Goal: Information Seeking & Learning: Learn about a topic

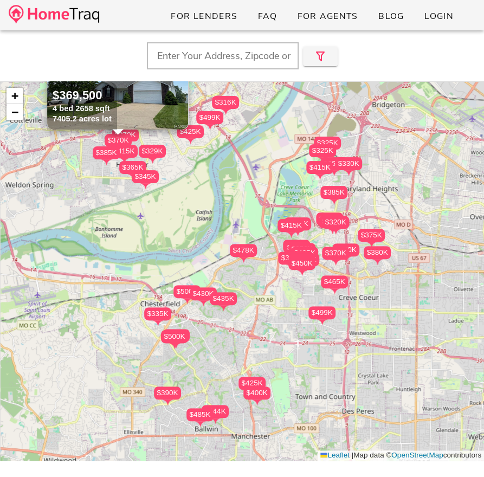
click at [183, 45] on input "text" at bounding box center [223, 55] width 152 height 27
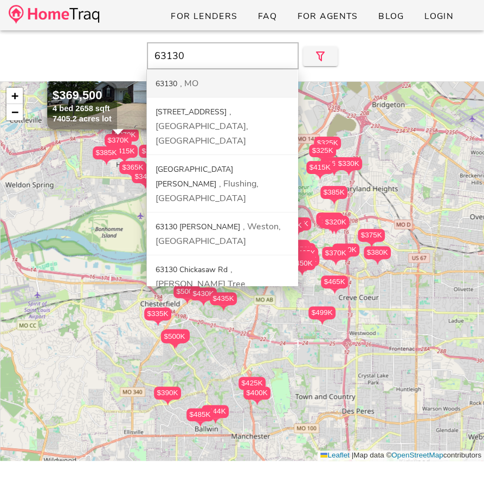
click at [182, 83] on div "MO" at bounding box center [189, 84] width 18 height 12
type input "63130, [GEOGRAPHIC_DATA]"
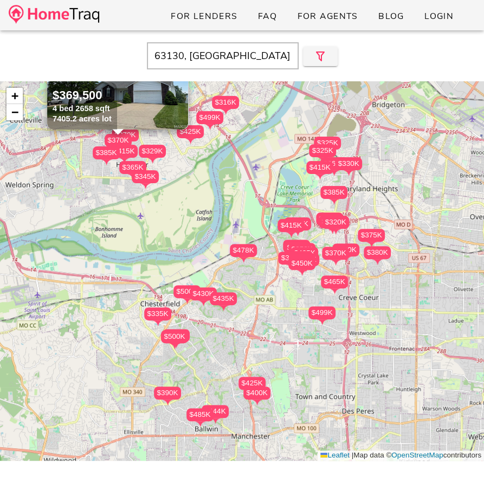
click at [246, 59] on input "63130, [GEOGRAPHIC_DATA]" at bounding box center [223, 55] width 152 height 27
click at [328, 46] on div at bounding box center [318, 54] width 39 height 24
click at [321, 54] on icon "button" at bounding box center [320, 56] width 13 height 13
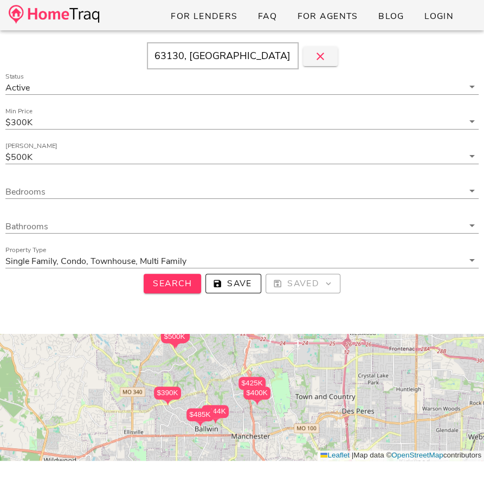
click at [225, 66] on input "63130, [GEOGRAPHIC_DATA]" at bounding box center [223, 55] width 152 height 27
click at [87, 13] on img at bounding box center [54, 14] width 91 height 19
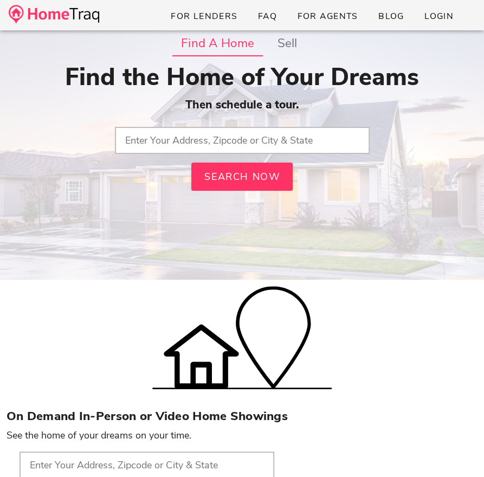
click at [198, 142] on input "text" at bounding box center [242, 140] width 255 height 27
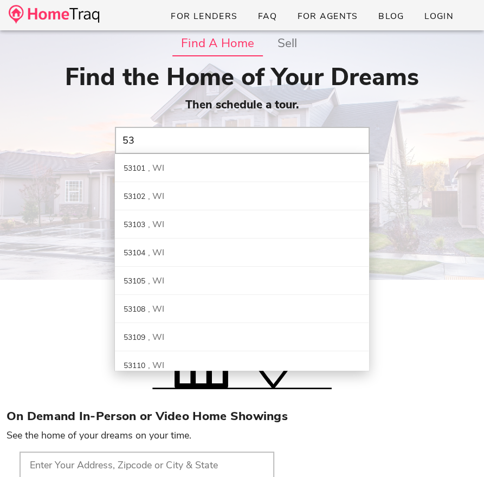
type input "5"
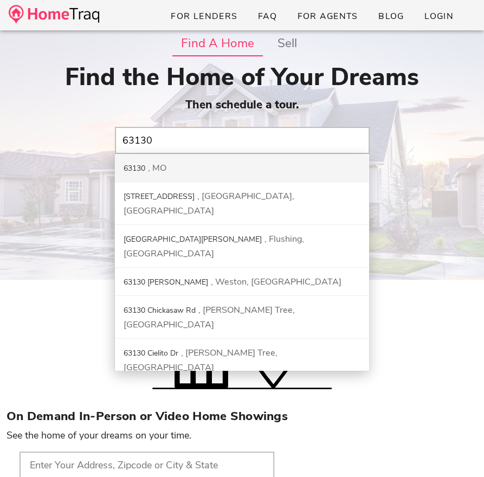
click at [196, 164] on div "63130 MO" at bounding box center [242, 168] width 254 height 28
type input "63130, MO"
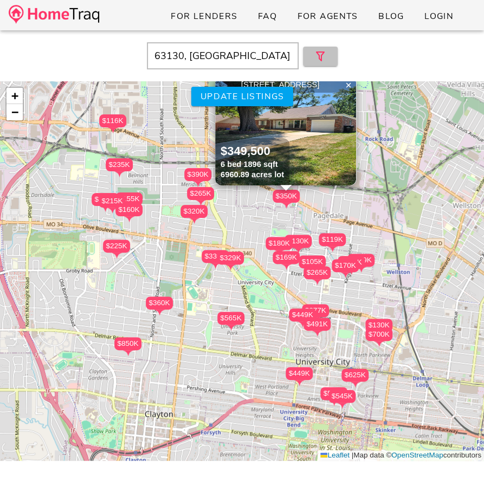
click at [316, 55] on icon "button" at bounding box center [320, 56] width 13 height 13
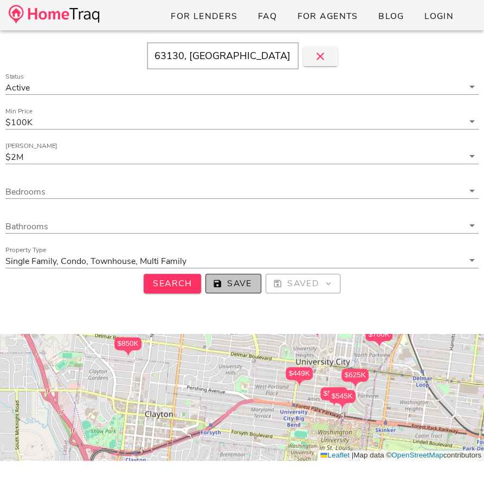
click at [239, 288] on span "Save" at bounding box center [233, 284] width 37 height 12
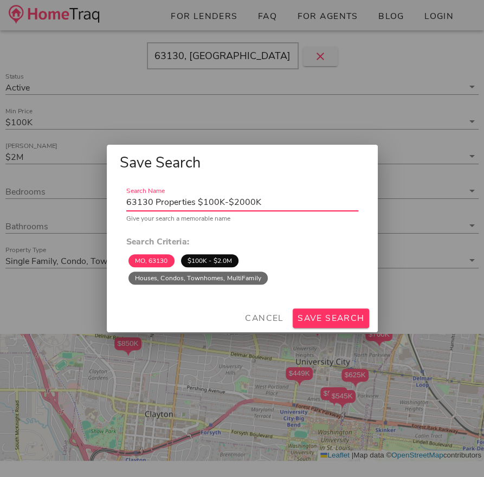
drag, startPoint x: 219, startPoint y: 203, endPoint x: 278, endPoint y: 201, distance: 59.1
click at [278, 201] on input "63130 Properties $100K-$2000K" at bounding box center [242, 202] width 232 height 17
type input "63130 Properties"
click at [309, 315] on span "Save Search" at bounding box center [331, 318] width 68 height 12
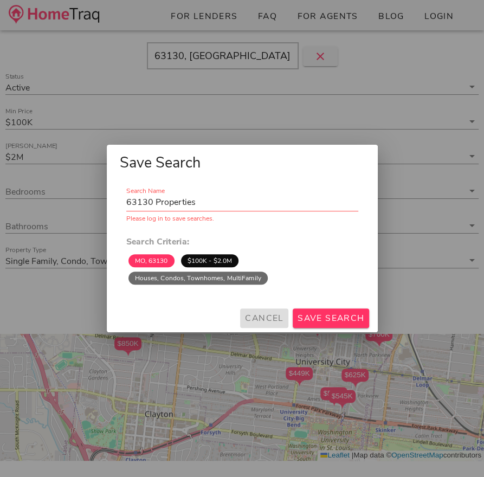
click at [276, 323] on span "Cancel" at bounding box center [265, 318] width 40 height 12
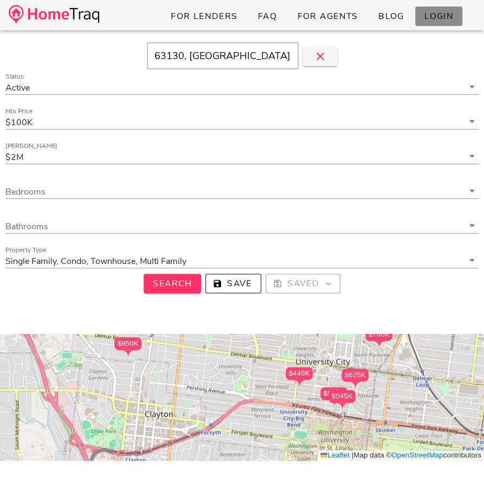
click at [429, 13] on span "Login" at bounding box center [439, 16] width 30 height 12
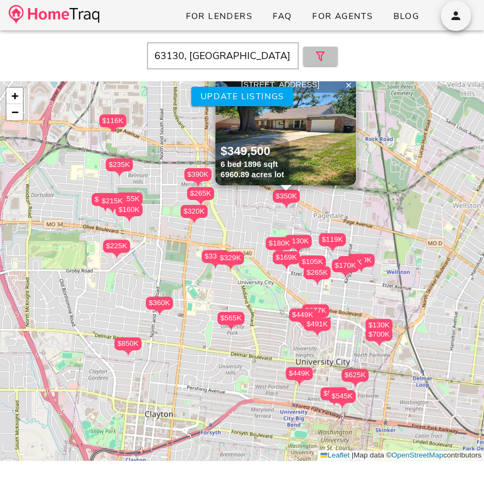
click at [316, 57] on icon "button" at bounding box center [320, 56] width 13 height 13
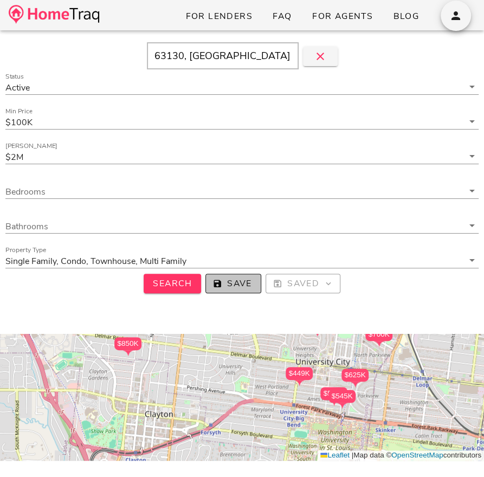
click at [226, 280] on span "Save" at bounding box center [233, 284] width 37 height 12
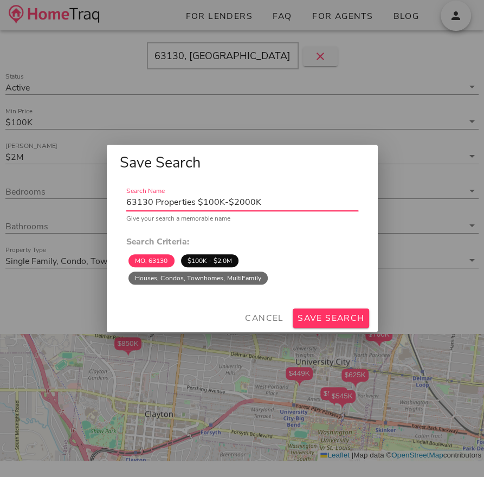
drag, startPoint x: 242, startPoint y: 201, endPoint x: 303, endPoint y: 203, distance: 60.8
click at [303, 203] on input "63130 Properties $100K-$2000K" at bounding box center [242, 202] width 232 height 17
type input "63130 Properties"
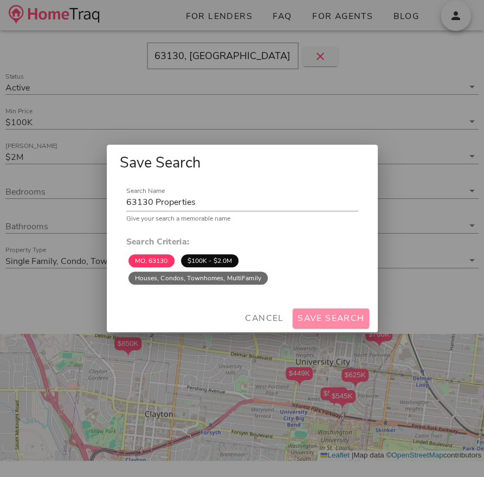
click at [335, 317] on span "Save Search" at bounding box center [331, 318] width 68 height 12
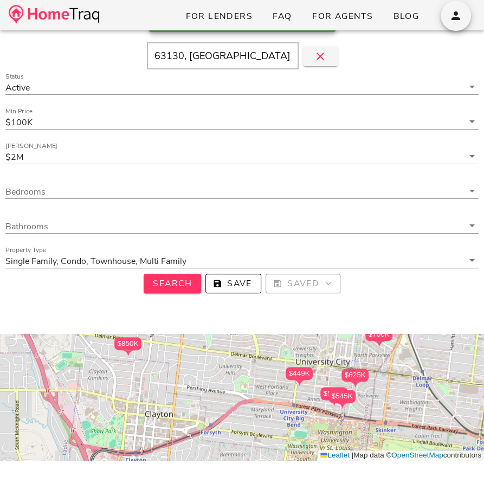
click at [276, 356] on div "$850K $320K $575K $449K $277K $190K $119K $360K $235K $700K $155K $105K $390K $…" at bounding box center [242, 271] width 484 height 380
click at [282, 353] on div "$850K $320K $575K $449K $277K $190K $119K $360K $235K $700K $155K $105K $390K $…" at bounding box center [242, 271] width 484 height 380
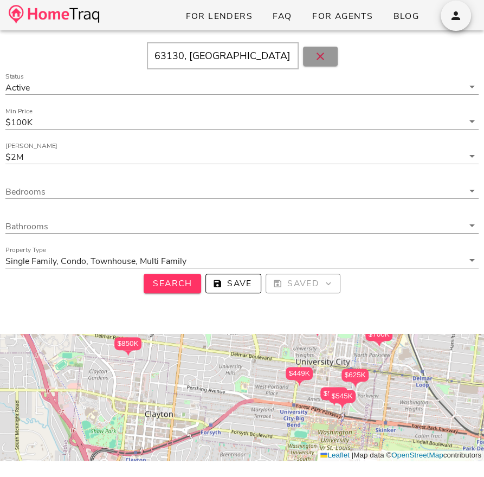
click at [317, 54] on icon "button" at bounding box center [320, 56] width 13 height 13
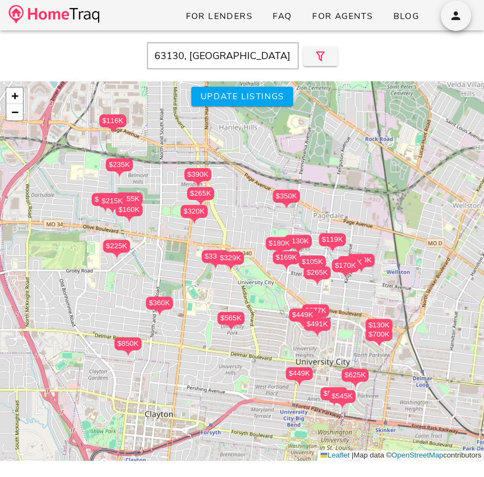
click at [315, 272] on div "$265K" at bounding box center [317, 272] width 27 height 13
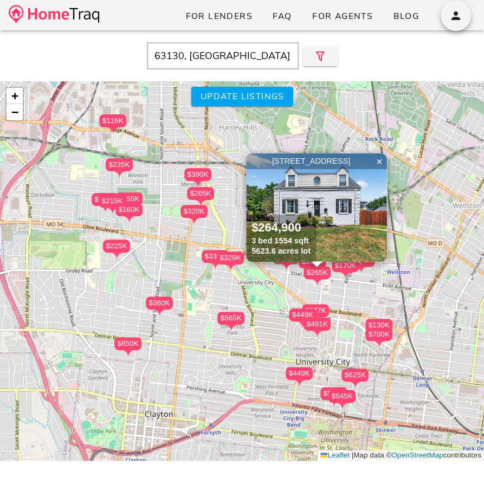
click at [336, 202] on img at bounding box center [316, 208] width 141 height 108
click at [356, 225] on img at bounding box center [316, 208] width 141 height 108
click at [230, 256] on div "$329K" at bounding box center [230, 258] width 27 height 13
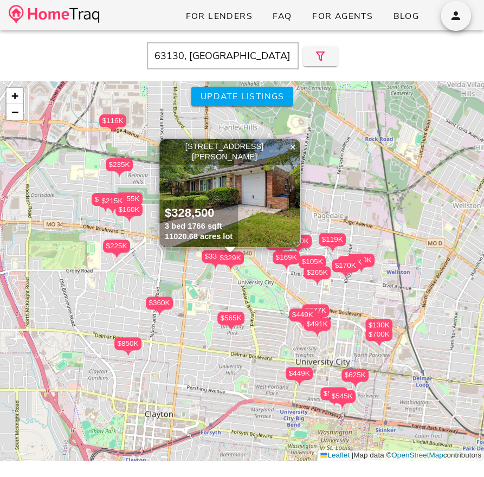
click at [261, 207] on img at bounding box center [229, 193] width 141 height 108
click at [319, 271] on div "$265K" at bounding box center [317, 272] width 27 height 13
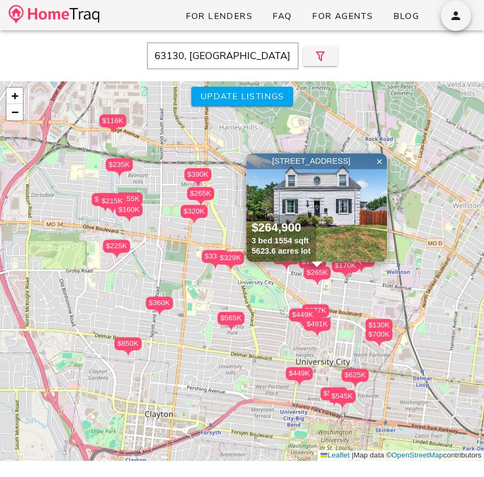
click at [331, 203] on img at bounding box center [316, 208] width 141 height 108
click at [288, 213] on img at bounding box center [316, 208] width 141 height 108
click at [380, 161] on span "×" at bounding box center [379, 162] width 7 height 12
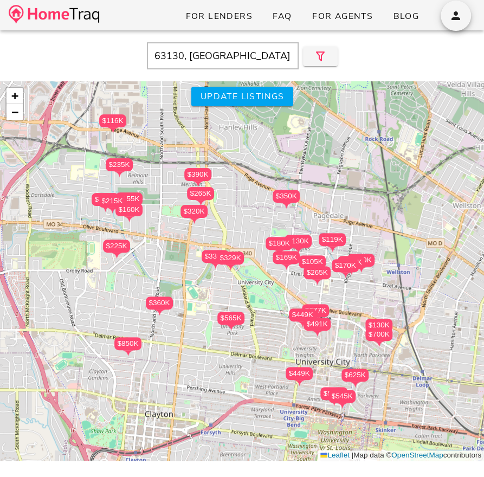
click at [317, 274] on div "$265K" at bounding box center [317, 272] width 27 height 13
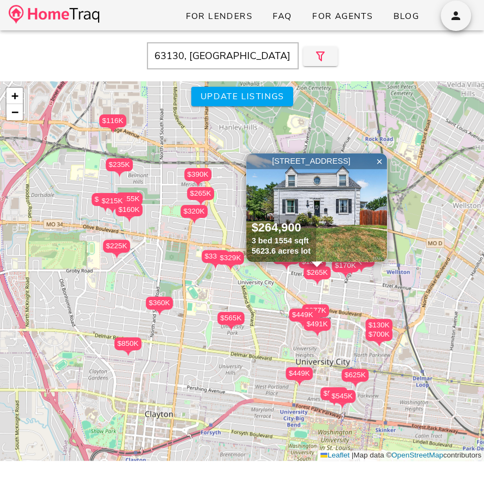
click at [322, 219] on img at bounding box center [316, 208] width 141 height 108
click at [308, 194] on img at bounding box center [316, 208] width 141 height 108
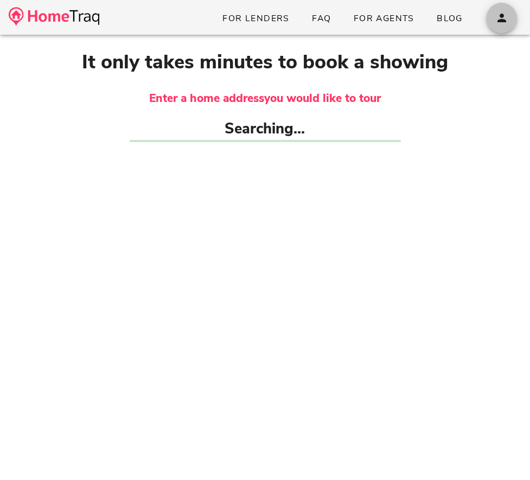
click at [502, 22] on icon "button" at bounding box center [501, 17] width 13 height 13
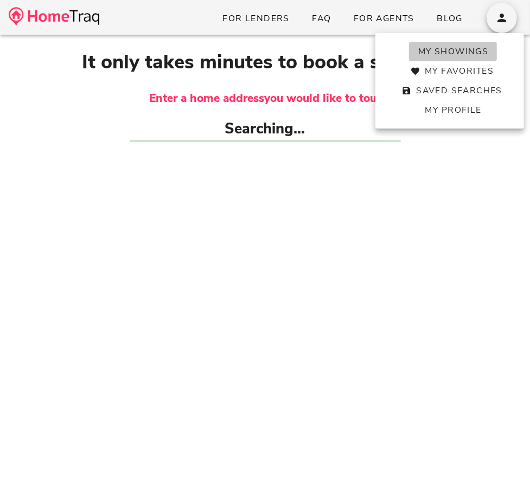
click at [466, 50] on span "My Showings" at bounding box center [453, 52] width 71 height 12
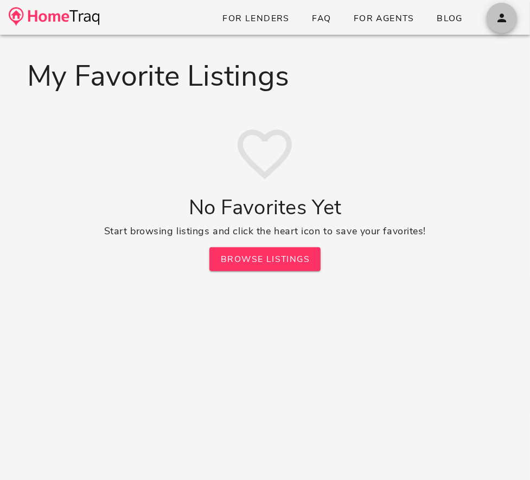
click at [498, 22] on icon "button" at bounding box center [501, 17] width 13 height 13
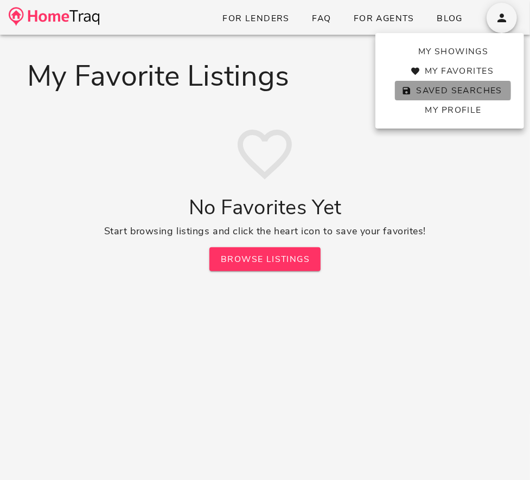
click at [443, 91] on span "Saved Searches" at bounding box center [453, 91] width 99 height 12
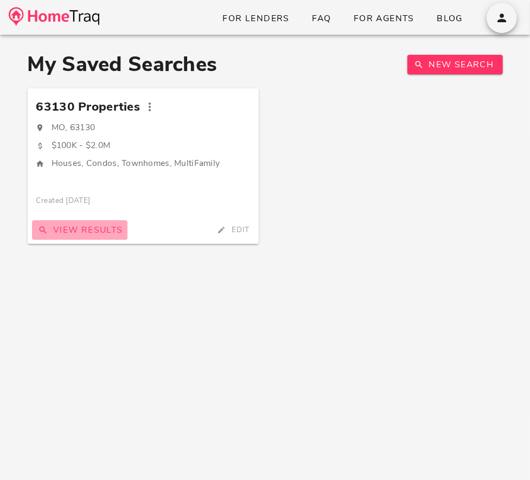
click at [101, 237] on button "View Results" at bounding box center [79, 230] width 95 height 20
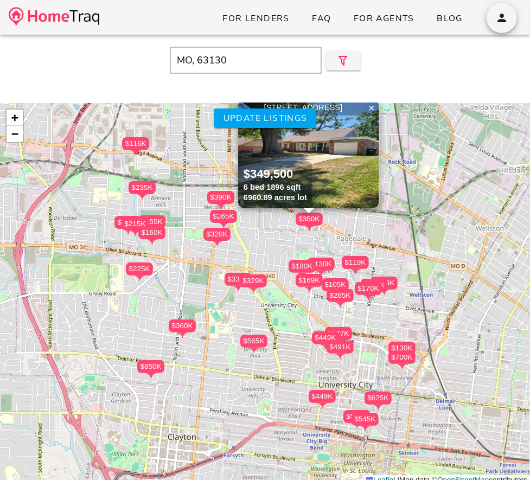
click at [343, 176] on img at bounding box center [308, 154] width 141 height 108
click at [344, 287] on div "$105K" at bounding box center [335, 284] width 27 height 13
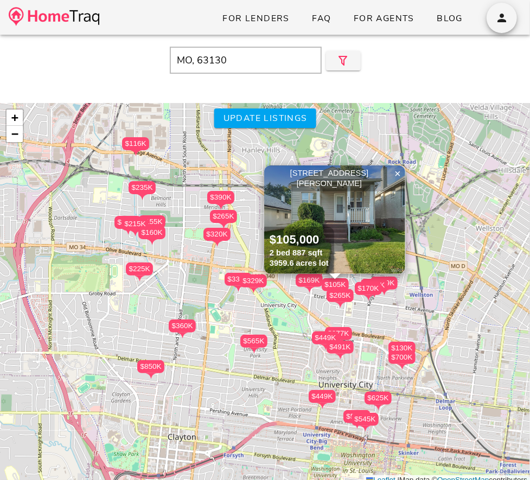
click at [342, 296] on div "$265K" at bounding box center [340, 295] width 27 height 13
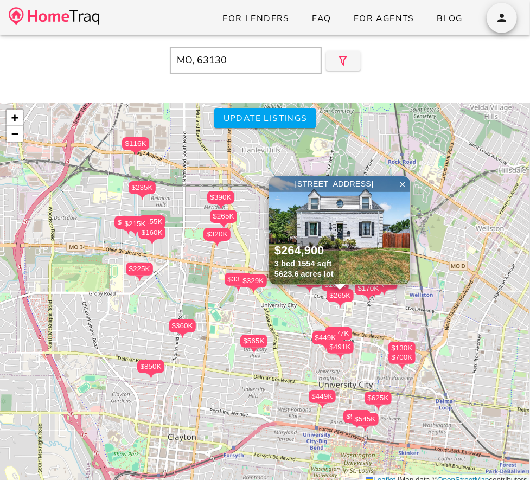
click at [343, 227] on img at bounding box center [339, 230] width 141 height 108
click at [355, 213] on img at bounding box center [339, 230] width 141 height 108
click at [368, 221] on img at bounding box center [339, 230] width 141 height 108
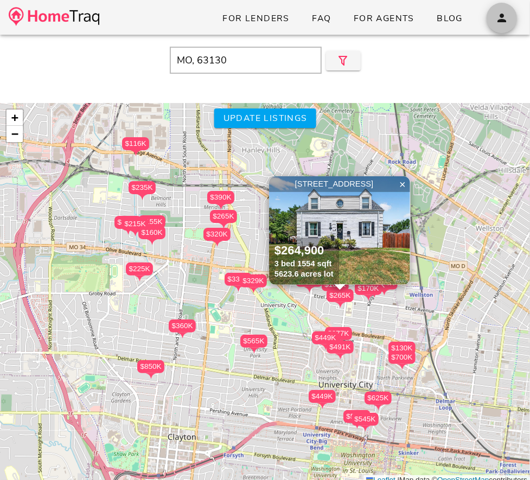
click at [511, 11] on span "button" at bounding box center [502, 17] width 30 height 13
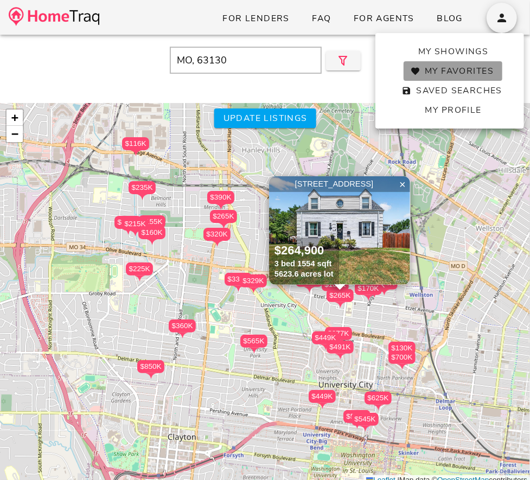
click at [459, 72] on span "My Favorites" at bounding box center [452, 71] width 81 height 12
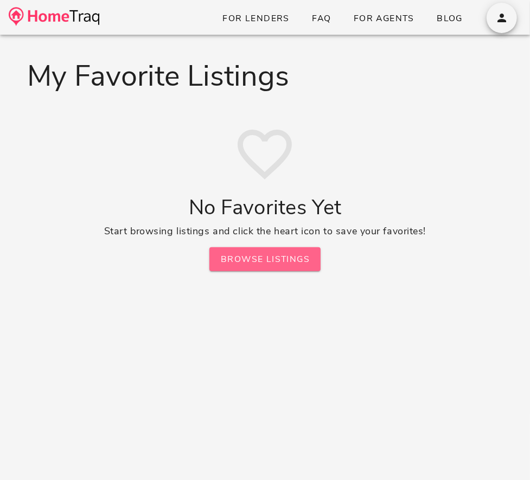
click at [284, 261] on span "Browse Listings" at bounding box center [265, 259] width 90 height 12
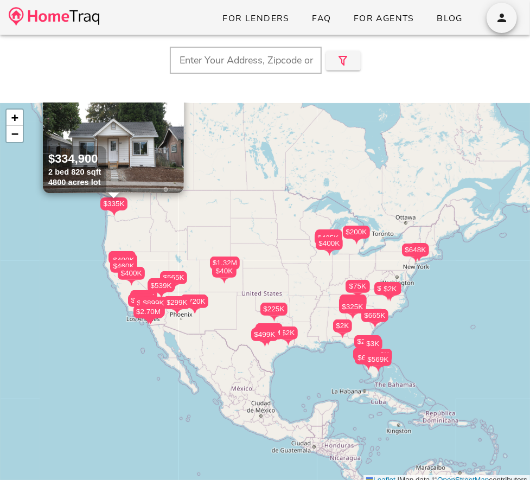
click at [323, 280] on div "$40K $1.32M $169K $75K $499K $449K $400K $850K $1K $2K $497K $425K $757K $665K …" at bounding box center [265, 294] width 530 height 382
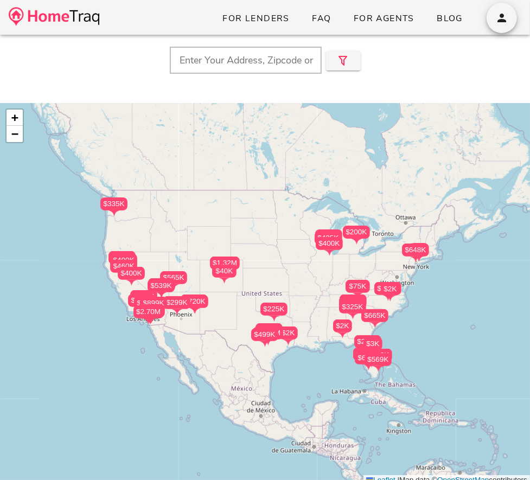
click at [323, 280] on div "$40K $1.32M $169K $75K $499K $449K $400K $850K $1K $2K $497K $425K $757K $665K …" at bounding box center [265, 294] width 530 height 382
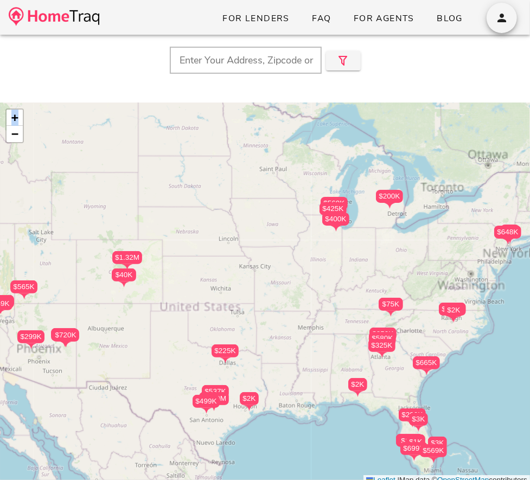
click at [323, 280] on div "$40K $1.32M $169K $75K $499K $449K $400K $850K $1K $2K $497K $425K $757K $665K …" at bounding box center [265, 294] width 530 height 382
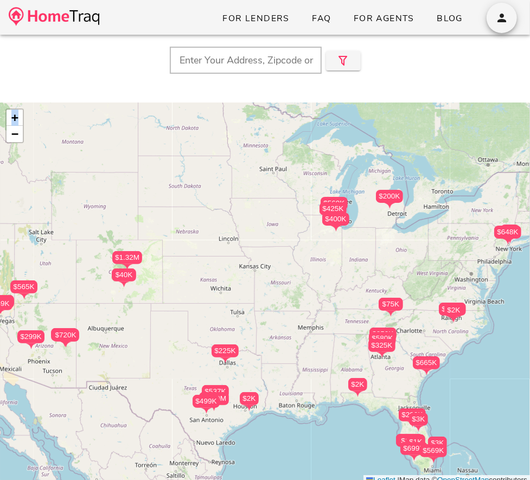
click at [323, 280] on div "$40K $1.32M $169K $75K $499K $449K $400K $850K $1K $2K $497K $425K $757K $665K …" at bounding box center [265, 294] width 530 height 382
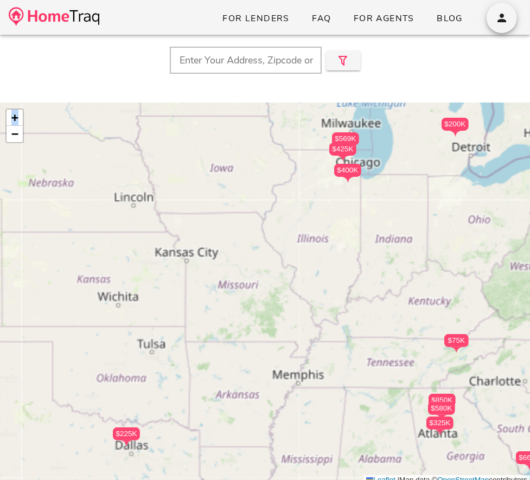
click at [323, 280] on div "$40K $1.32M $169K $75K $499K $449K $400K $850K $1K $2K $497K $425K $757K $665K …" at bounding box center [265, 294] width 530 height 382
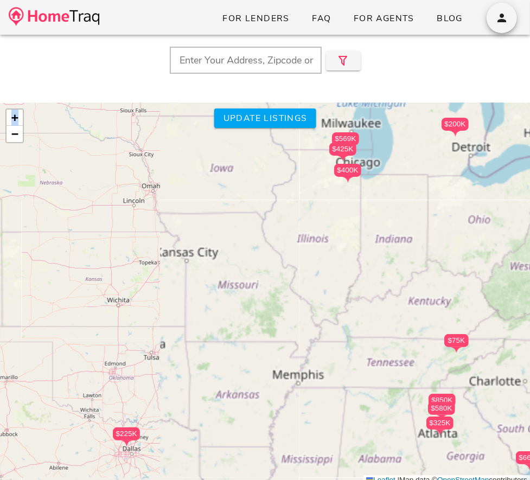
click at [277, 276] on div "$40K $1.32M $169K $75K $499K $449K $400K $850K $1K $2K $497K $425K $757K $665K …" at bounding box center [265, 294] width 530 height 382
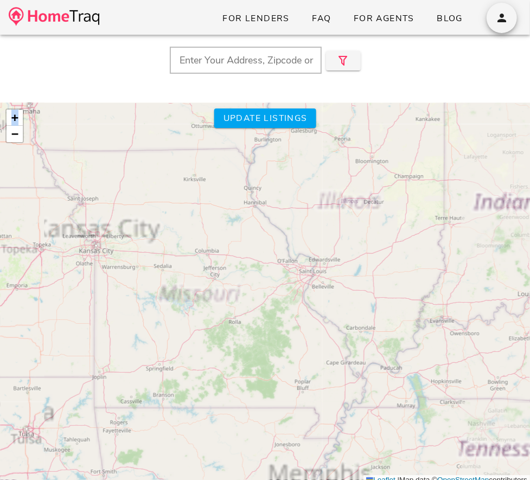
click at [277, 276] on div "$40K $1.32M $169K $75K $499K $449K $400K $850K $1K $2K $497K $425K $757K $665K …" at bounding box center [265, 294] width 530 height 382
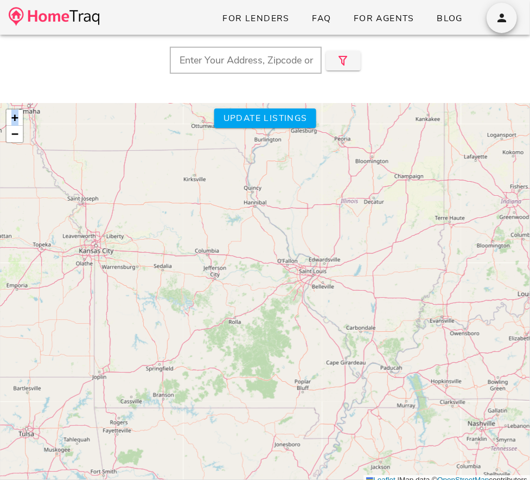
click at [299, 274] on div "$40K $1.32M $169K $75K $499K $449K $400K $850K $1K $2K $497K $425K $757K $665K …" at bounding box center [265, 294] width 530 height 382
click at [299, 276] on div "$40K $1.32M $169K $75K $499K $449K $400K $850K $1K $2K $497K $425K $757K $665K …" at bounding box center [265, 294] width 530 height 382
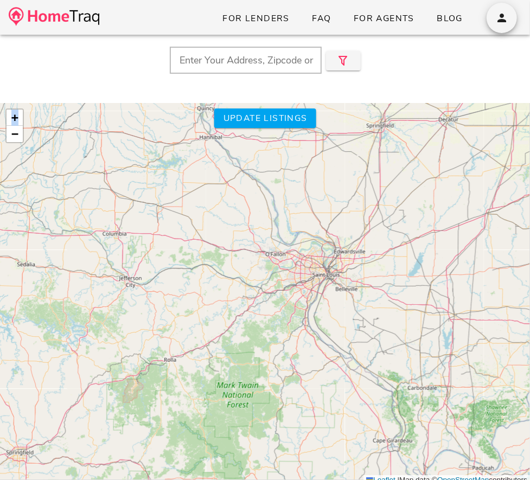
click at [302, 269] on div "$40K $1.32M $169K $75K $499K $449K $400K $850K $1K $2K $497K $425K $757K $665K …" at bounding box center [265, 294] width 530 height 382
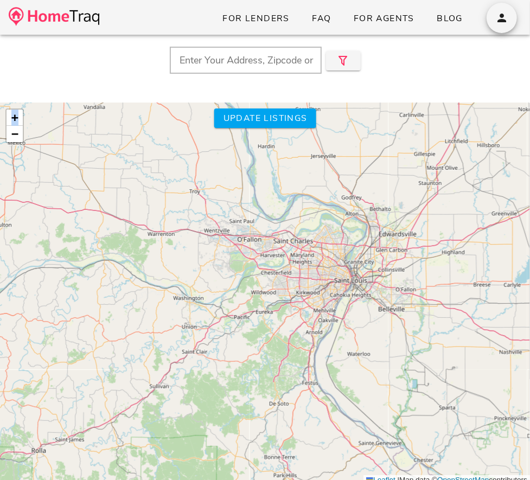
click at [302, 269] on div "$40K $1.32M $169K $75K $499K $449K $400K $850K $1K $2K $497K $425K $757K $665K …" at bounding box center [265, 294] width 530 height 382
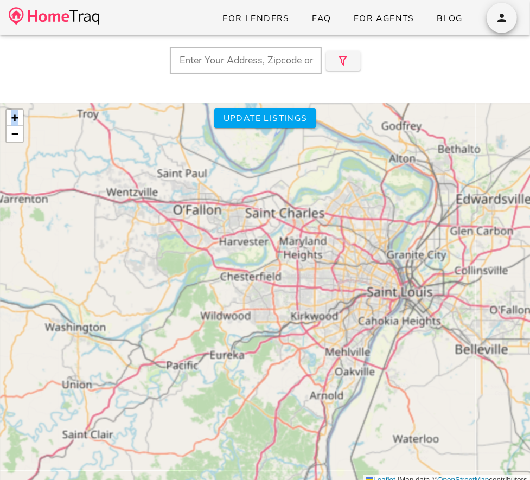
click at [302, 269] on div "$40K $1.32M $169K $75K $499K $449K $400K $850K $1K $2K $497K $425K $757K $665K …" at bounding box center [265, 294] width 530 height 382
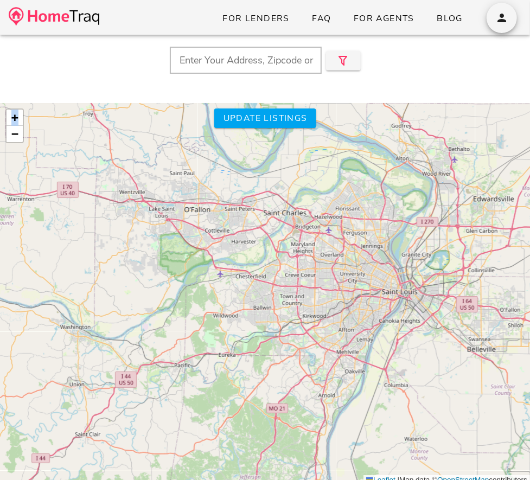
click at [329, 257] on div "$40K $1.32M $169K $75K $499K $449K $400K $850K $1K $2K $497K $425K $757K $665K …" at bounding box center [265, 294] width 530 height 382
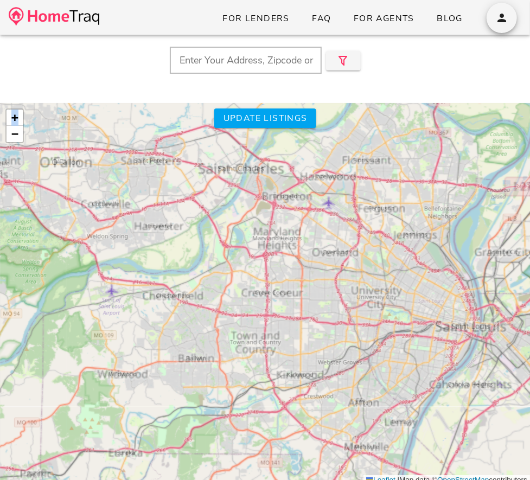
click at [329, 257] on div "$40K $1.32M $169K $75K $499K $449K $400K $850K $1K $2K $497K $425K $757K $665K …" at bounding box center [265, 294] width 530 height 382
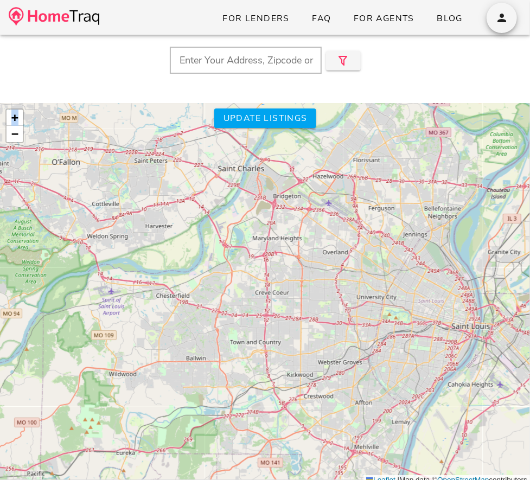
click at [352, 193] on div "$40K $1.32M $169K $75K $499K $449K $400K $850K $1K $2K $497K $425K $757K $665K …" at bounding box center [265, 294] width 530 height 382
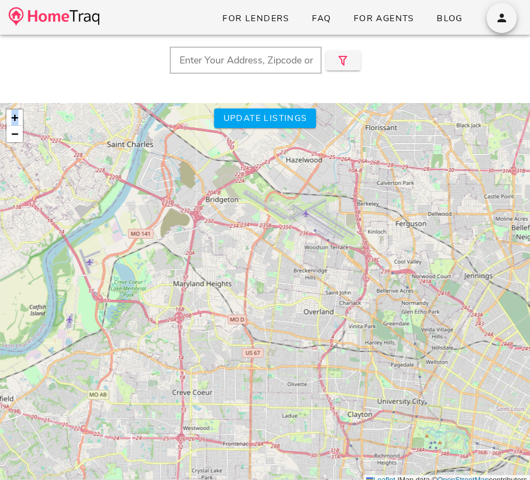
drag, startPoint x: 345, startPoint y: 190, endPoint x: 287, endPoint y: 261, distance: 91.7
click at [287, 261] on div "$40K $1.32M $169K $75K $499K $449K $400K $850K $1K $2K $497K $425K $757K $665K …" at bounding box center [265, 294] width 530 height 382
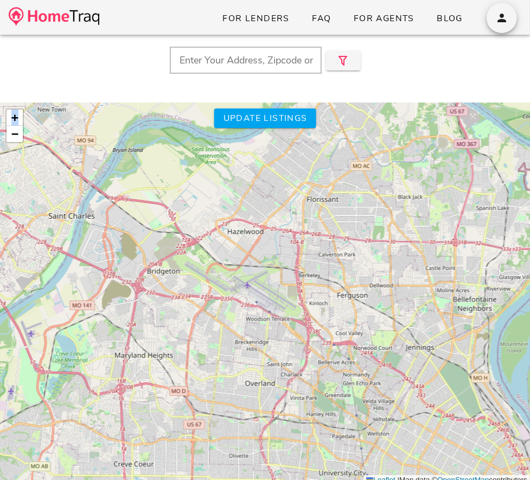
click at [285, 260] on div "$40K $1.32M $169K $75K $499K $449K $400K $850K $1K $2K $497K $425K $757K $665K …" at bounding box center [265, 294] width 530 height 382
click at [285, 261] on div "$40K $1.32M $169K $75K $499K $449K $400K $850K $1K $2K $497K $425K $757K $665K …" at bounding box center [265, 294] width 530 height 382
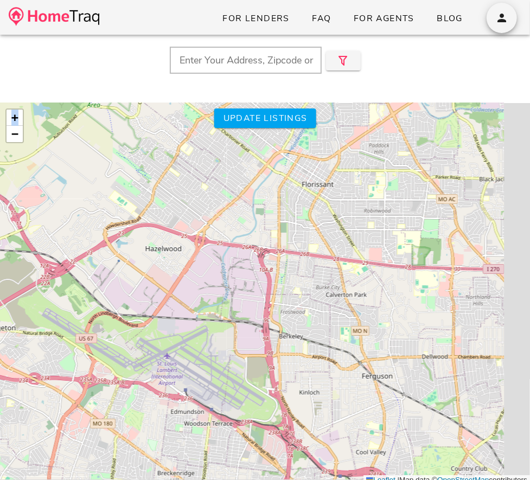
drag, startPoint x: 301, startPoint y: 229, endPoint x: 238, endPoint y: 308, distance: 100.7
click at [238, 308] on div "$40K $1.32M $169K $75K $499K $449K $400K $850K $1K $2K $497K $425K $757K $665K …" at bounding box center [265, 294] width 530 height 382
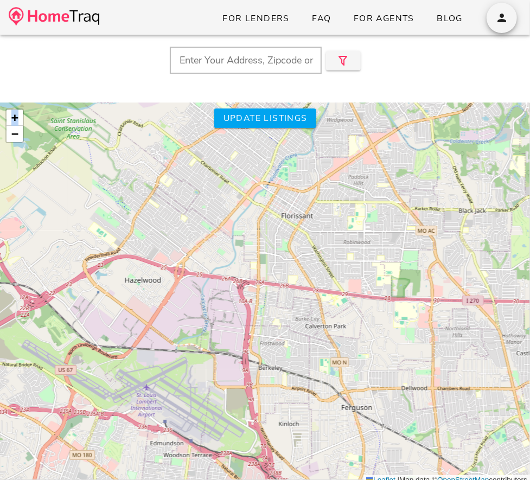
click at [267, 270] on div "$40K $1.32M $169K $75K $499K $449K $400K $850K $1K $2K $497K $425K $757K $665K …" at bounding box center [265, 294] width 530 height 382
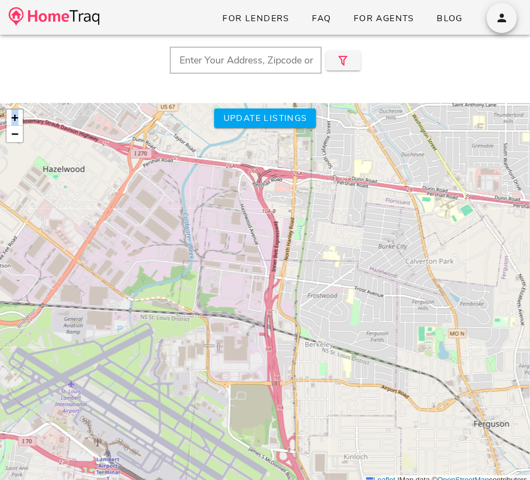
drag, startPoint x: 196, startPoint y: 260, endPoint x: 240, endPoint y: 138, distance: 129.7
click at [240, 138] on div "$40K $1.32M $169K $75K $499K $449K $400K $850K $1K $2K $497K $425K $757K $665K …" at bounding box center [265, 294] width 530 height 382
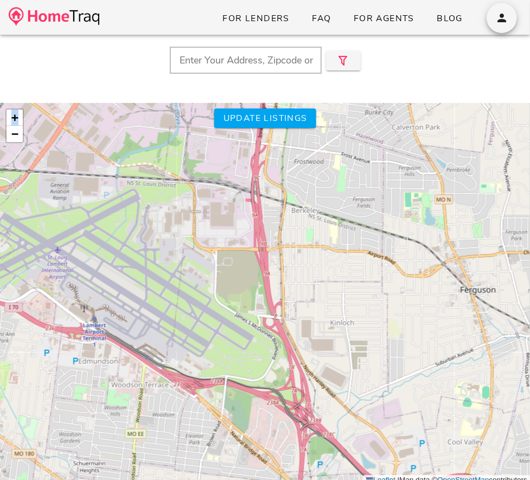
drag, startPoint x: 348, startPoint y: 363, endPoint x: 335, endPoint y: 229, distance: 134.0
click at [335, 229] on div "$40K $1.32M $169K $75K $499K $449K $400K $850K $1K $2K $497K $425K $757K $665K …" at bounding box center [265, 294] width 530 height 382
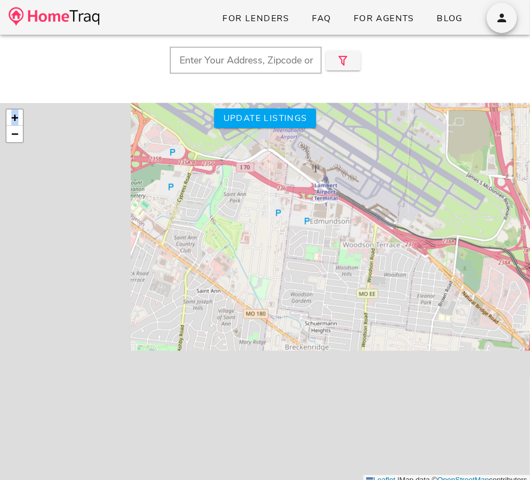
drag, startPoint x: 215, startPoint y: 316, endPoint x: 462, endPoint y: 165, distance: 288.9
click at [462, 165] on div "$40K $1.32M $169K $75K $499K $449K $400K $850K $1K $2K $497K $425K $757K $665K …" at bounding box center [265, 294] width 530 height 382
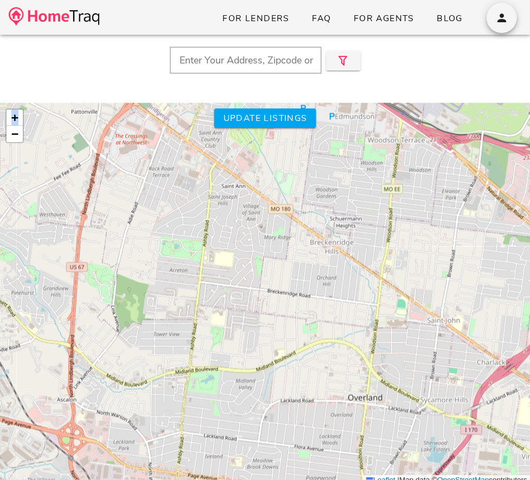
drag, startPoint x: 331, startPoint y: 285, endPoint x: 338, endPoint y: 165, distance: 119.5
click at [338, 165] on div "$40K $1.32M $169K $75K $499K $449K $400K $850K $1K $2K $497K $425K $757K $665K …" at bounding box center [265, 294] width 530 height 382
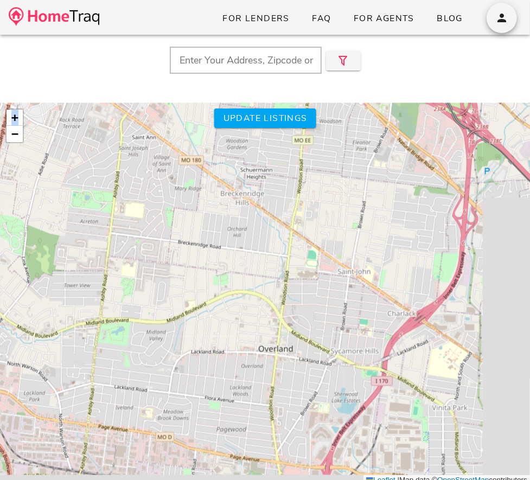
drag, startPoint x: 256, startPoint y: 279, endPoint x: 191, endPoint y: 223, distance: 85.0
click at [192, 231] on div "$40K $1.32M $169K $75K $499K $449K $400K $850K $1K $2K $497K $425K $757K $665K …" at bounding box center [265, 294] width 530 height 382
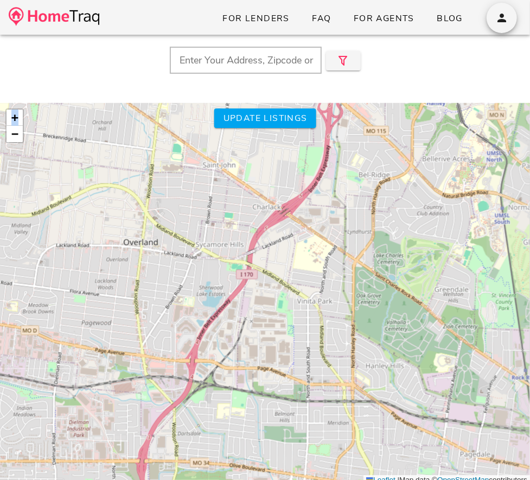
drag, startPoint x: 318, startPoint y: 390, endPoint x: 213, endPoint y: 324, distance: 124.5
click at [213, 324] on div "$40K $1.32M $169K $75K $499K $449K $400K $850K $1K $2K $497K $425K $757K $665K …" at bounding box center [265, 294] width 530 height 382
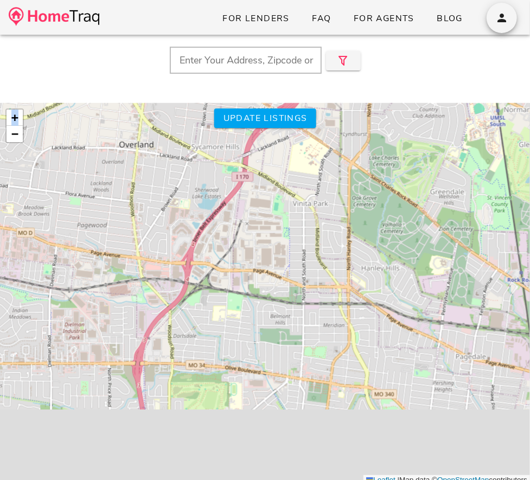
drag, startPoint x: 304, startPoint y: 401, endPoint x: 300, endPoint y: 304, distance: 97.7
click at [300, 304] on div "$40K $1.32M $169K $75K $499K $449K $400K $850K $1K $2K $497K $425K $757K $665K …" at bounding box center [265, 294] width 530 height 382
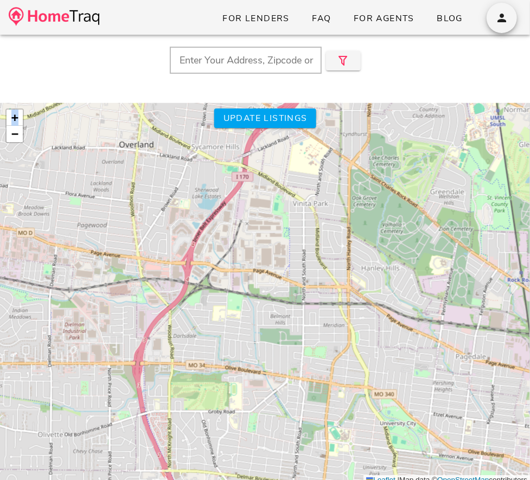
click at [281, 331] on div "$40K $1.32M $169K $75K $499K $449K $400K $850K $1K $2K $497K $425K $757K $665K …" at bounding box center [265, 294] width 530 height 382
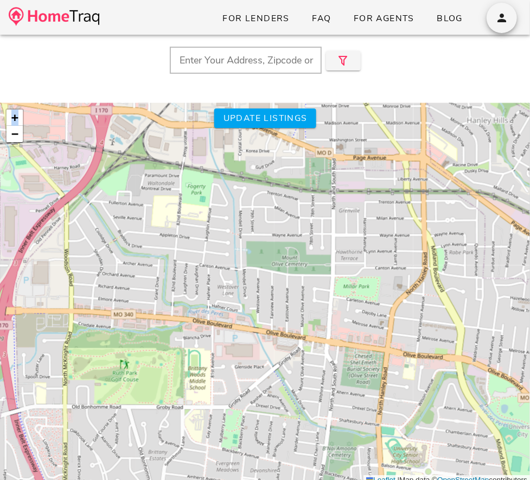
drag, startPoint x: 305, startPoint y: 369, endPoint x: 313, endPoint y: 280, distance: 89.8
click at [313, 280] on div "$40K $1.32M $169K $75K $499K $449K $400K $850K $1K $2K $497K $425K $757K $665K …" at bounding box center [265, 294] width 530 height 382
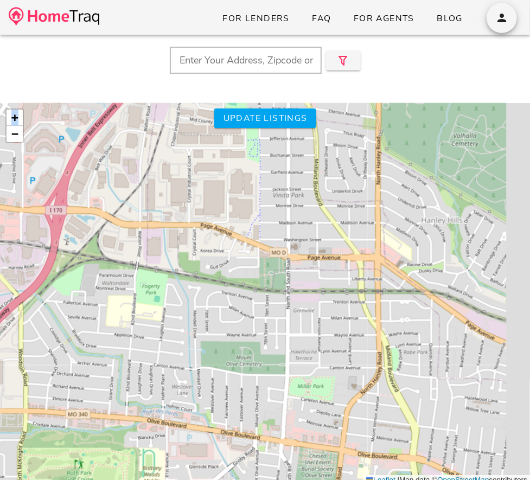
drag, startPoint x: 311, startPoint y: 266, endPoint x: 265, endPoint y: 371, distance: 114.2
click at [265, 371] on div "$40K $1.32M $169K $75K $499K $449K $400K $850K $1K $2K $497K $425K $757K $665K …" at bounding box center [265, 294] width 530 height 382
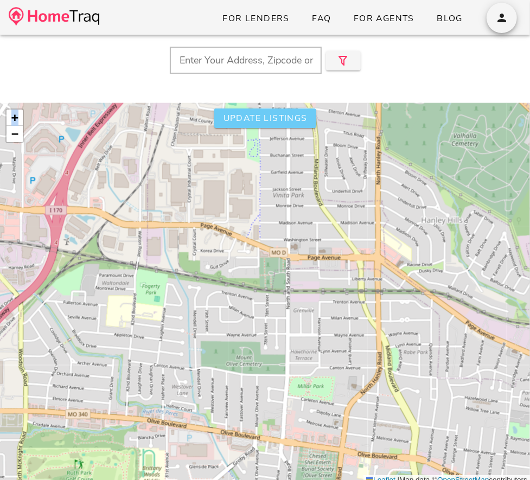
click at [304, 125] on button "Update listings" at bounding box center [265, 118] width 102 height 20
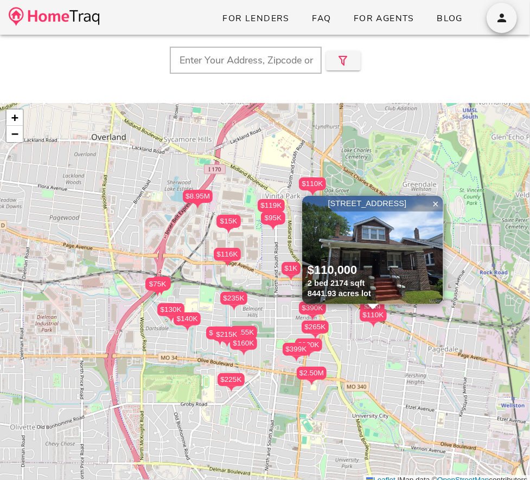
click at [274, 293] on div "$1K $235K $116K $155K $390K $160K $215K $220K $265K $95K $399K $15K $320K $119K…" at bounding box center [265, 294] width 530 height 382
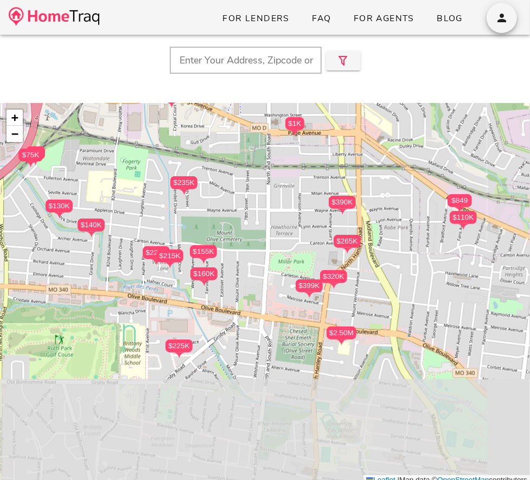
drag, startPoint x: 251, startPoint y: 310, endPoint x: 240, endPoint y: 172, distance: 138.2
click at [240, 172] on div "$1K $235K $116K $155K $390K $160K $215K $220K $265K $95K $399K $15K $320K $119K…" at bounding box center [265, 294] width 530 height 382
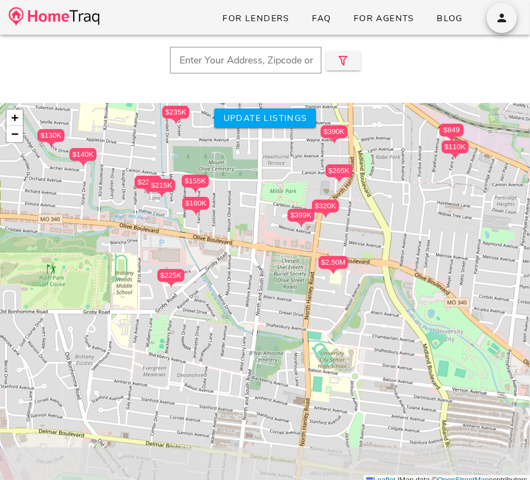
drag, startPoint x: 278, startPoint y: 283, endPoint x: 271, endPoint y: 219, distance: 64.9
click at [271, 219] on div "$1K $235K $116K $155K $390K $160K $215K $220K $265K $95K $399K $15K $320K $119K…" at bounding box center [265, 294] width 530 height 382
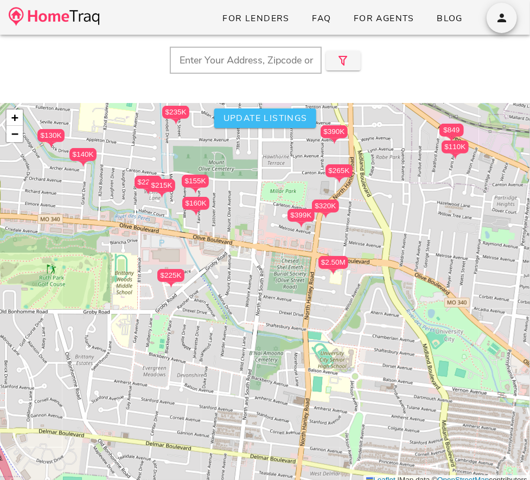
click at [263, 127] on button "Update listings" at bounding box center [265, 118] width 102 height 20
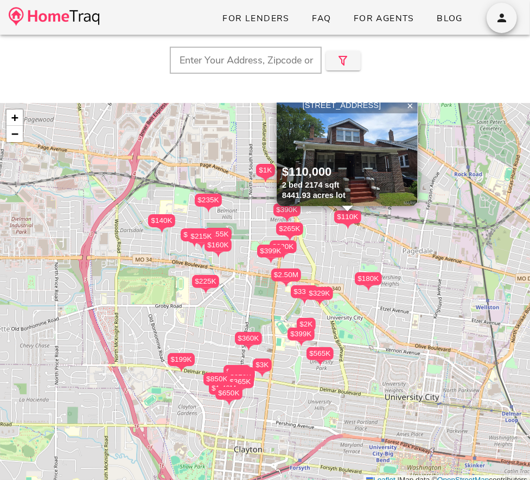
click at [242, 306] on div "$2.50M $399K $225K $320K $330K $160K $360K $155K $2K $265K $329K $399K $215K $2…" at bounding box center [265, 294] width 530 height 382
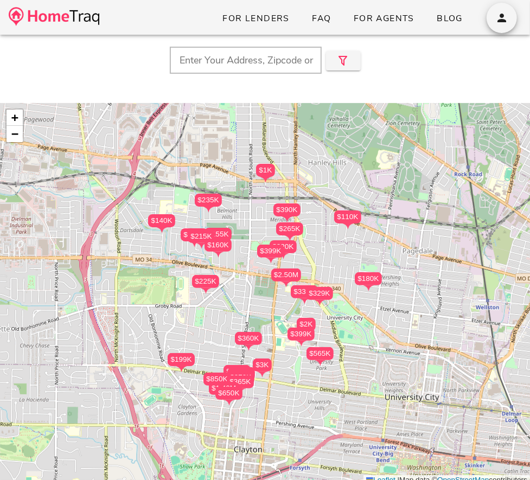
click at [242, 306] on div "$2.50M $399K $225K $320K $330K $160K $360K $155K $2K $265K $329K $399K $215K $2…" at bounding box center [265, 294] width 530 height 382
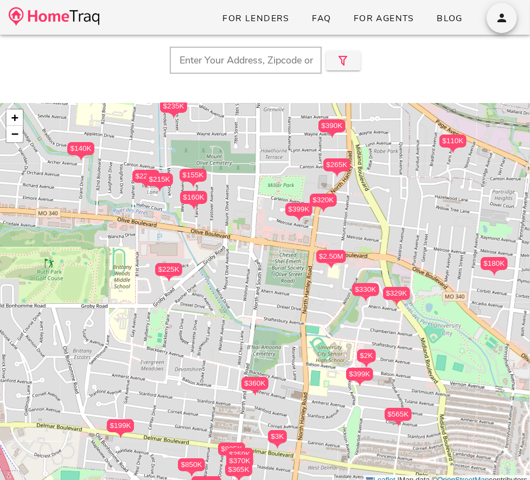
click at [364, 287] on div "$330K" at bounding box center [365, 289] width 27 height 13
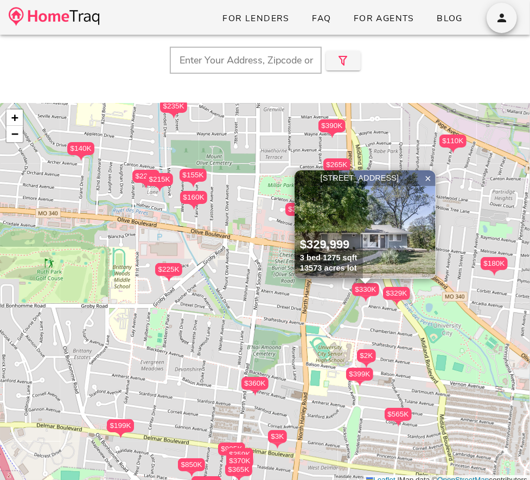
click at [392, 296] on div "$329K" at bounding box center [396, 293] width 27 height 13
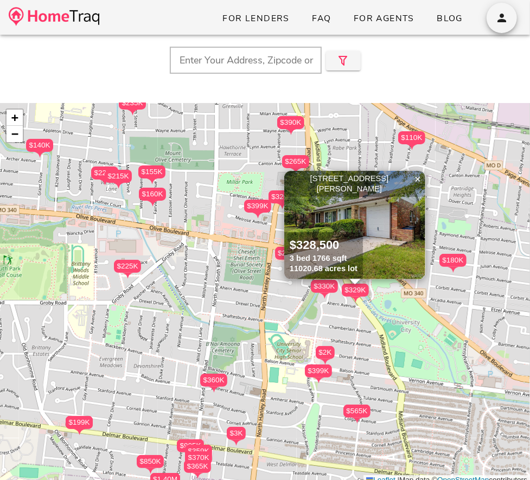
drag, startPoint x: 326, startPoint y: 334, endPoint x: 280, endPoint y: 327, distance: 46.6
click at [280, 327] on div "$2.50M $399K $225K $320K $330K $160K $360K $155K $2K $265K $329K $399K $215K $2…" at bounding box center [265, 294] width 530 height 382
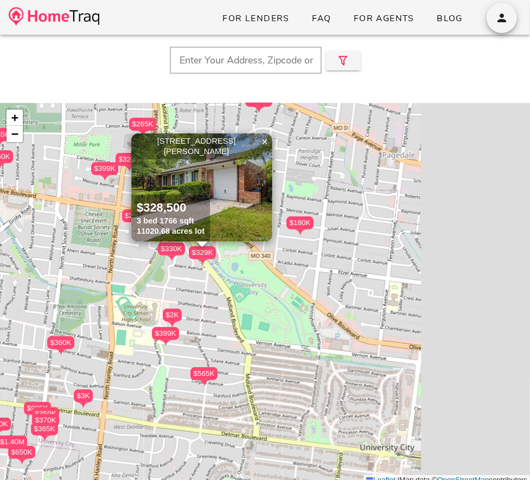
drag, startPoint x: 280, startPoint y: 327, endPoint x: 124, endPoint y: 292, distance: 159.5
click at [124, 292] on div "$2.50M $399K $225K $320K $330K $160K $360K $155K $2K $265K $329K $399K $215K $2…" at bounding box center [265, 294] width 530 height 382
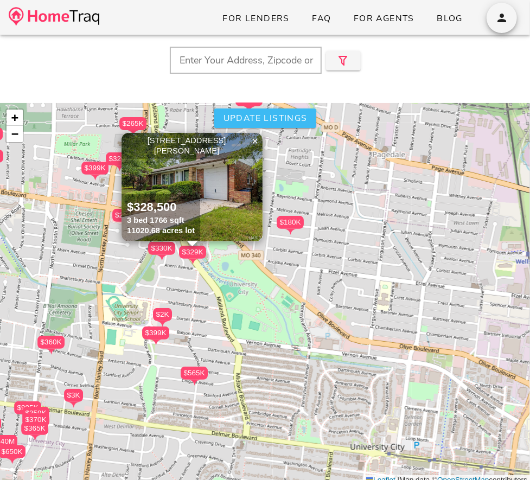
click at [265, 113] on span "Update listings" at bounding box center [264, 118] width 85 height 12
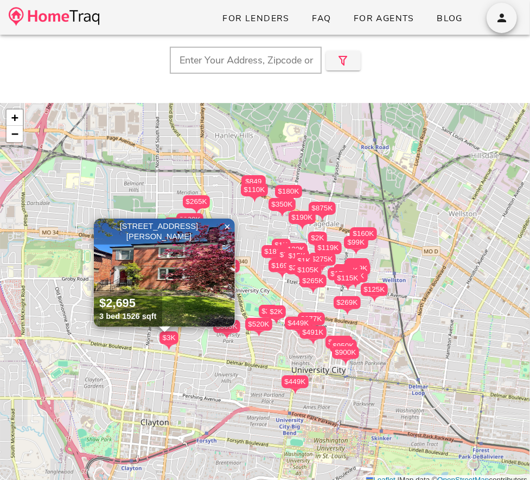
click at [335, 276] on div "$115K" at bounding box center [347, 278] width 27 height 13
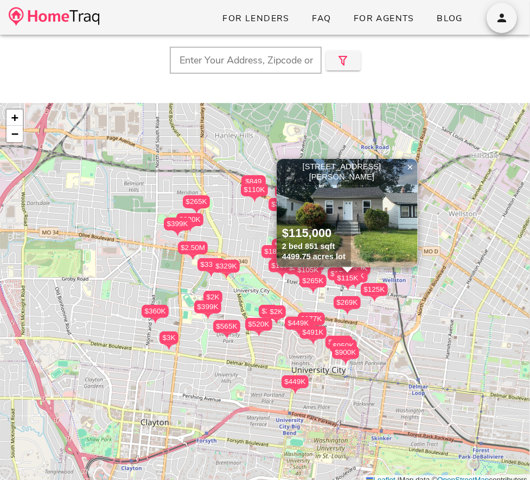
click at [335, 276] on div "$115K" at bounding box center [347, 278] width 27 height 13
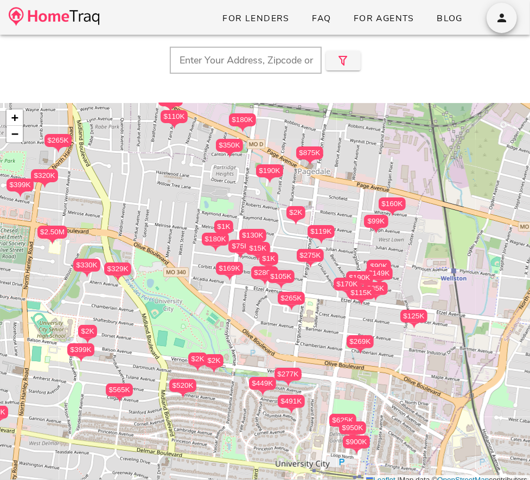
click at [299, 300] on div "$265K" at bounding box center [291, 298] width 27 height 13
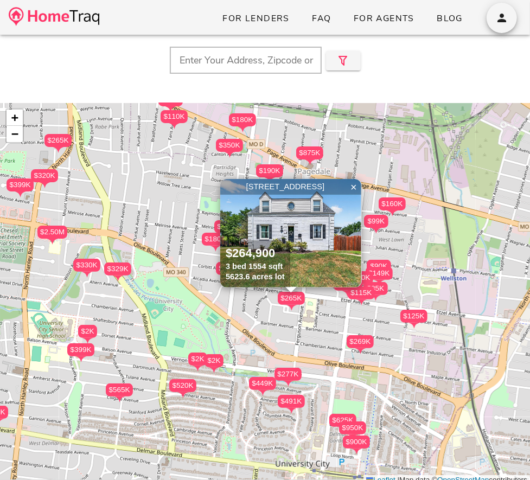
click at [279, 245] on div "$264,900 3 bed 1554 sqft 5623.6 acres lot" at bounding box center [255, 263] width 70 height 47
